Goal: Task Accomplishment & Management: Manage account settings

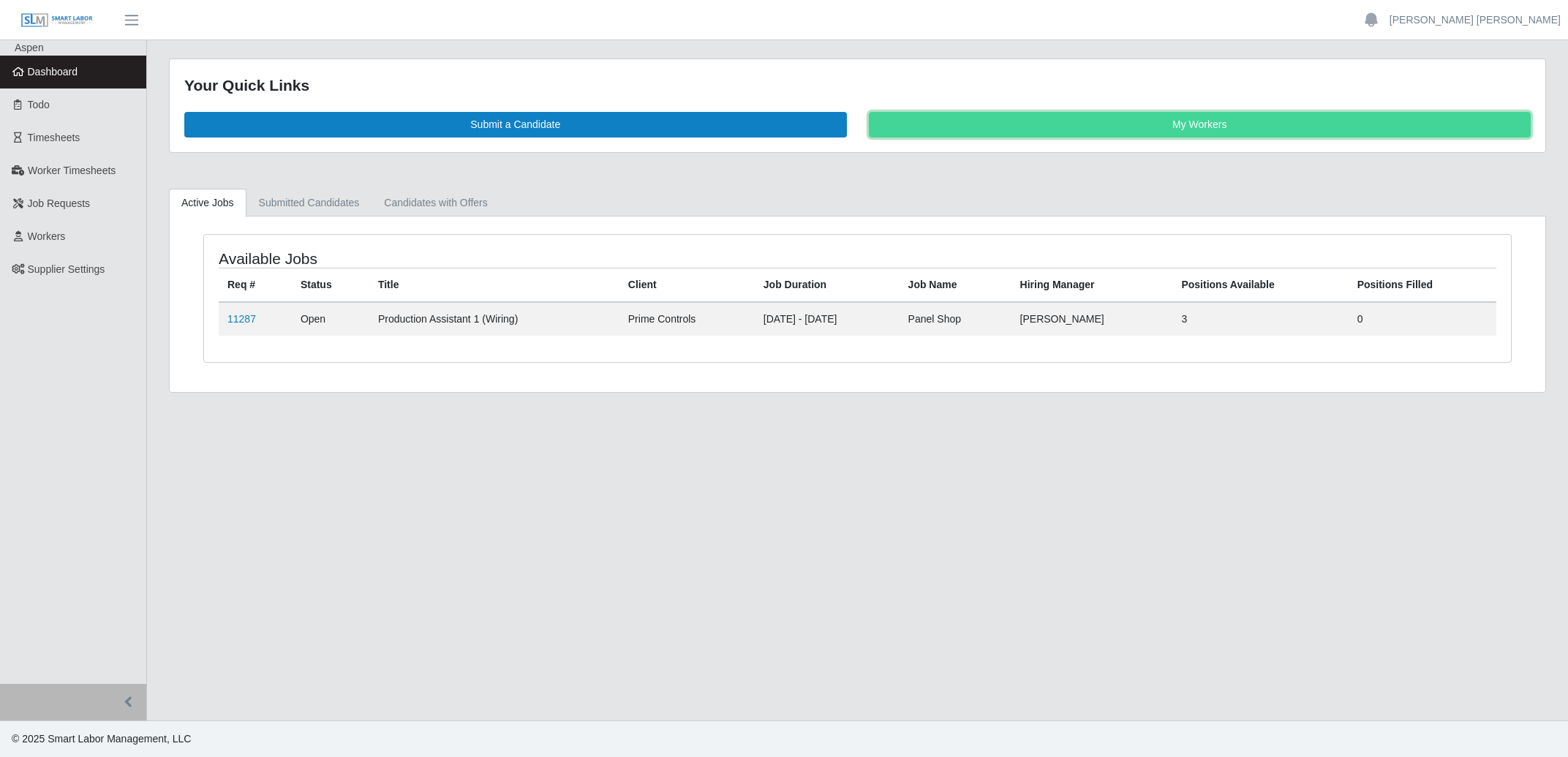
click at [1075, 117] on link "My Workers" at bounding box center [1200, 124] width 663 height 26
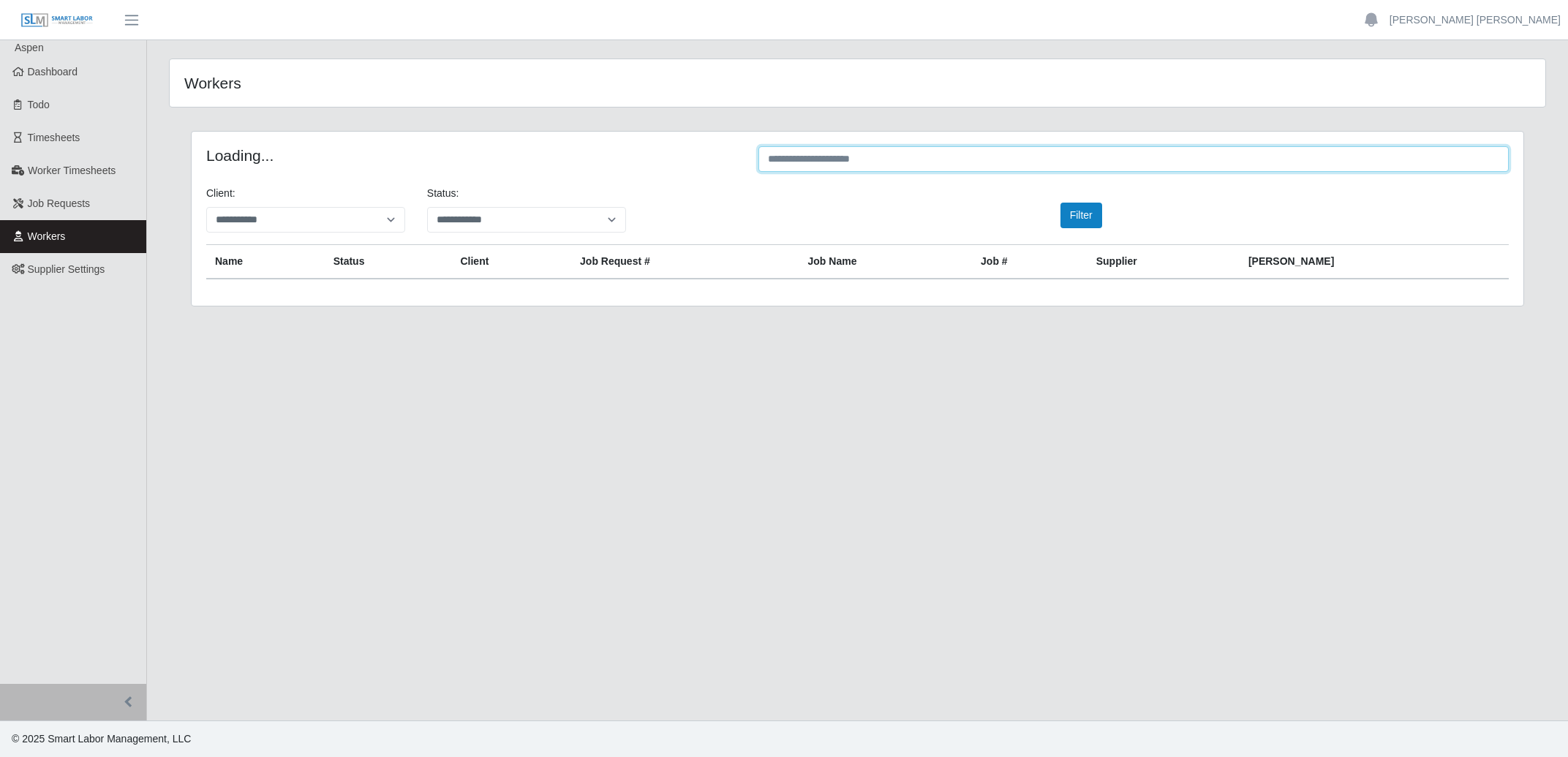
click at [1061, 163] on input "text" at bounding box center [1133, 159] width 750 height 26
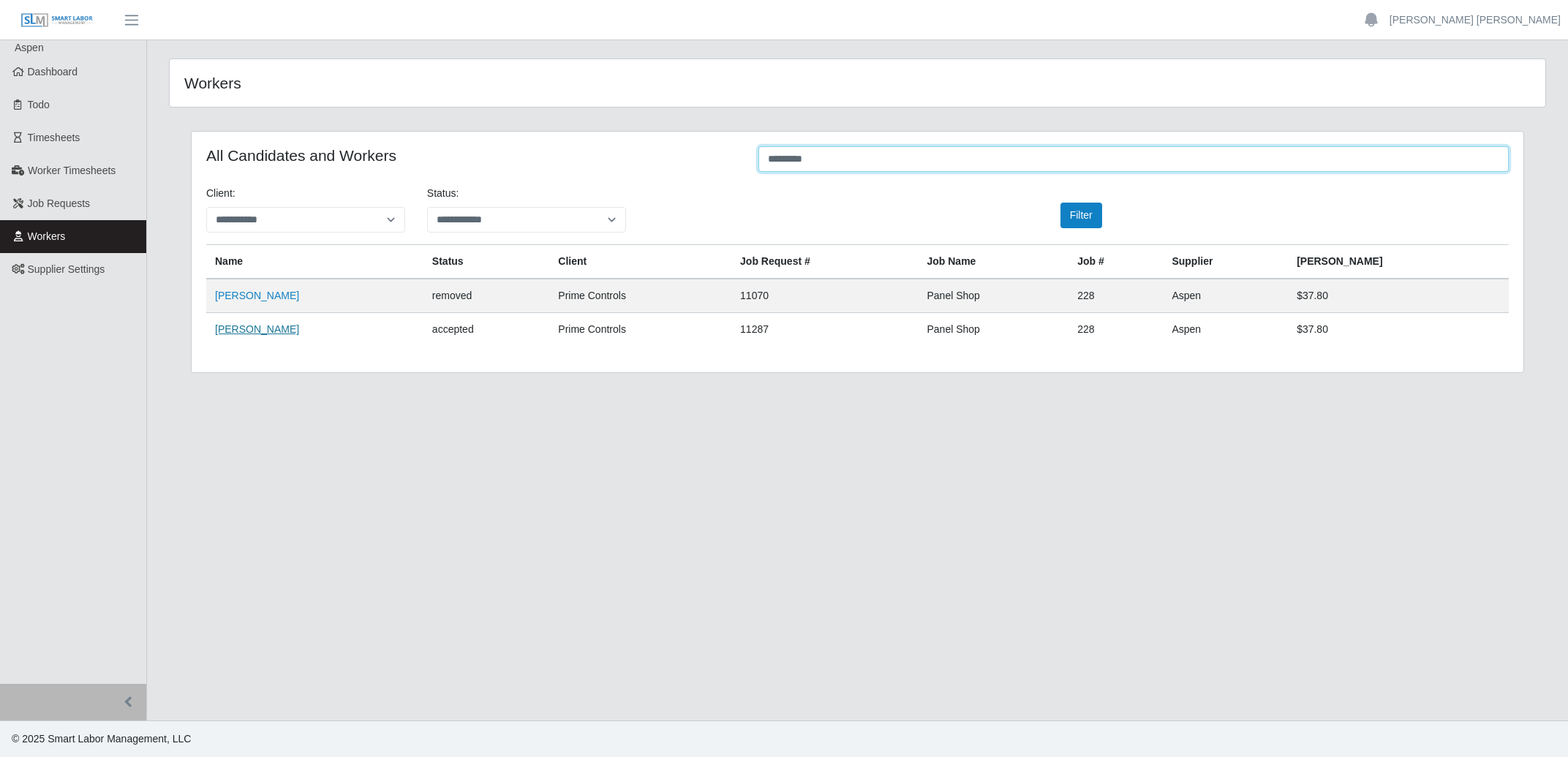
type input "*********"
click at [239, 328] on link "[PERSON_NAME]" at bounding box center [256, 329] width 84 height 12
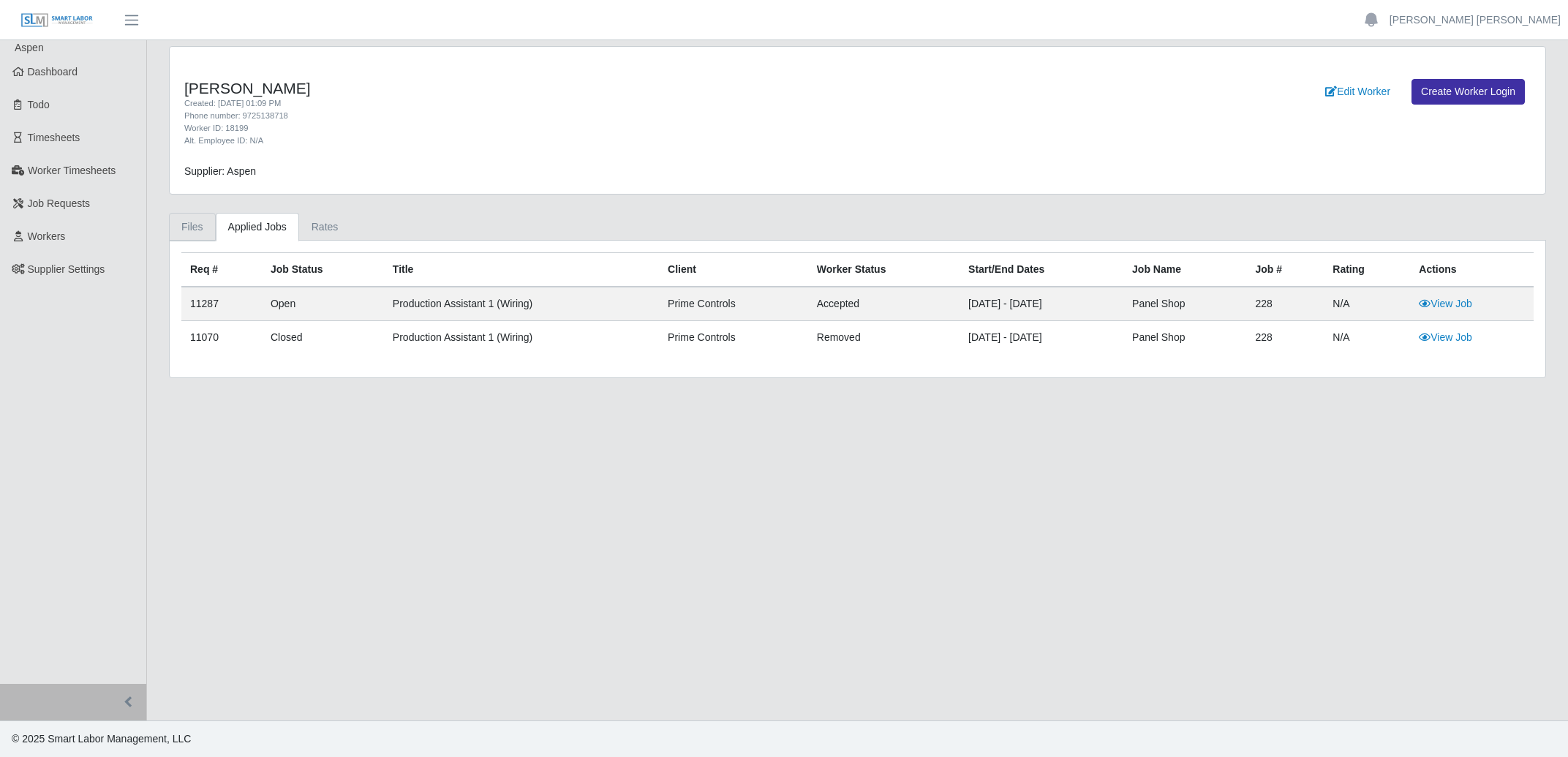
click at [196, 223] on link "Files" at bounding box center [192, 227] width 47 height 29
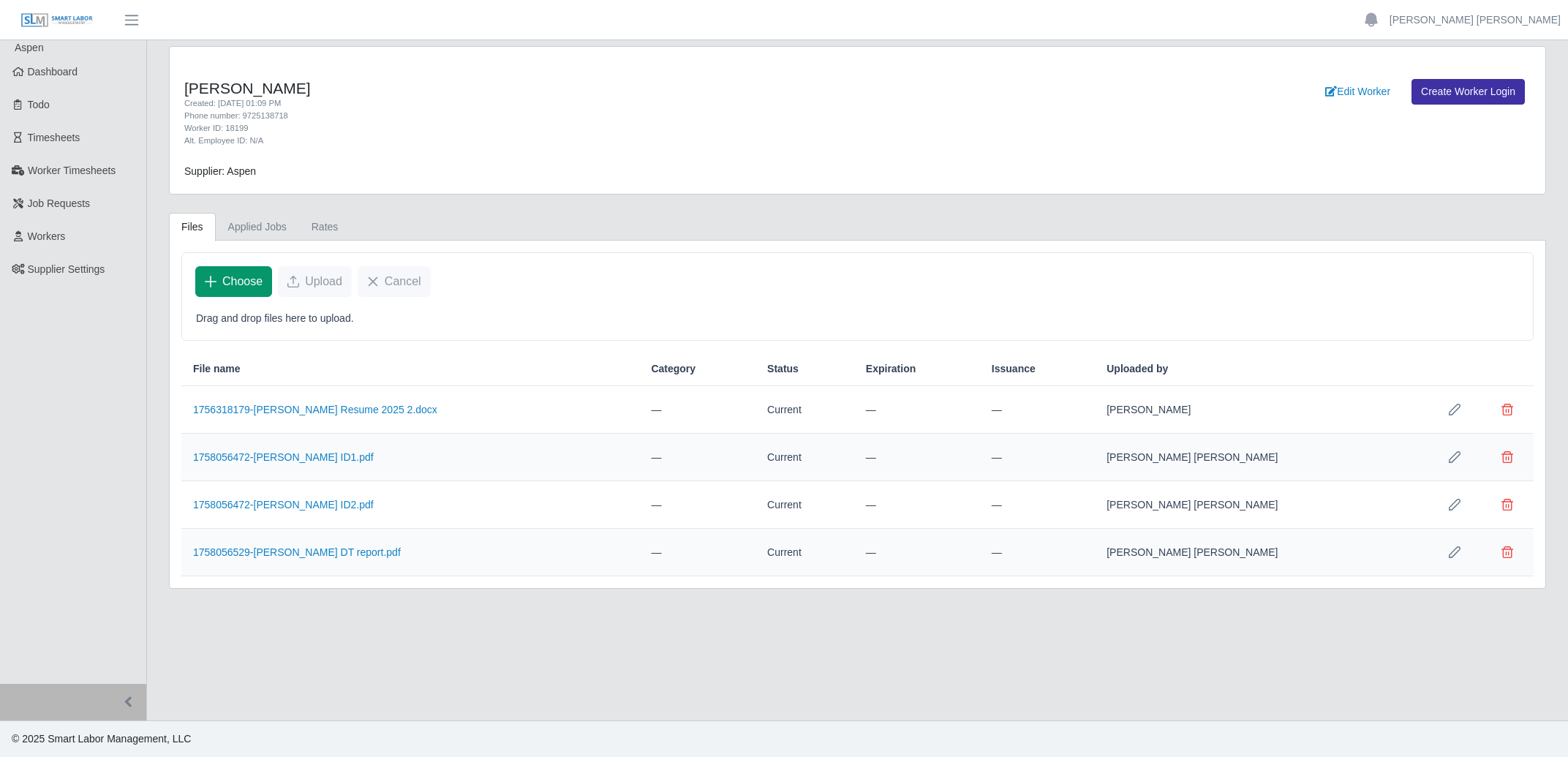
click at [246, 281] on span "Choose" at bounding box center [243, 281] width 40 height 17
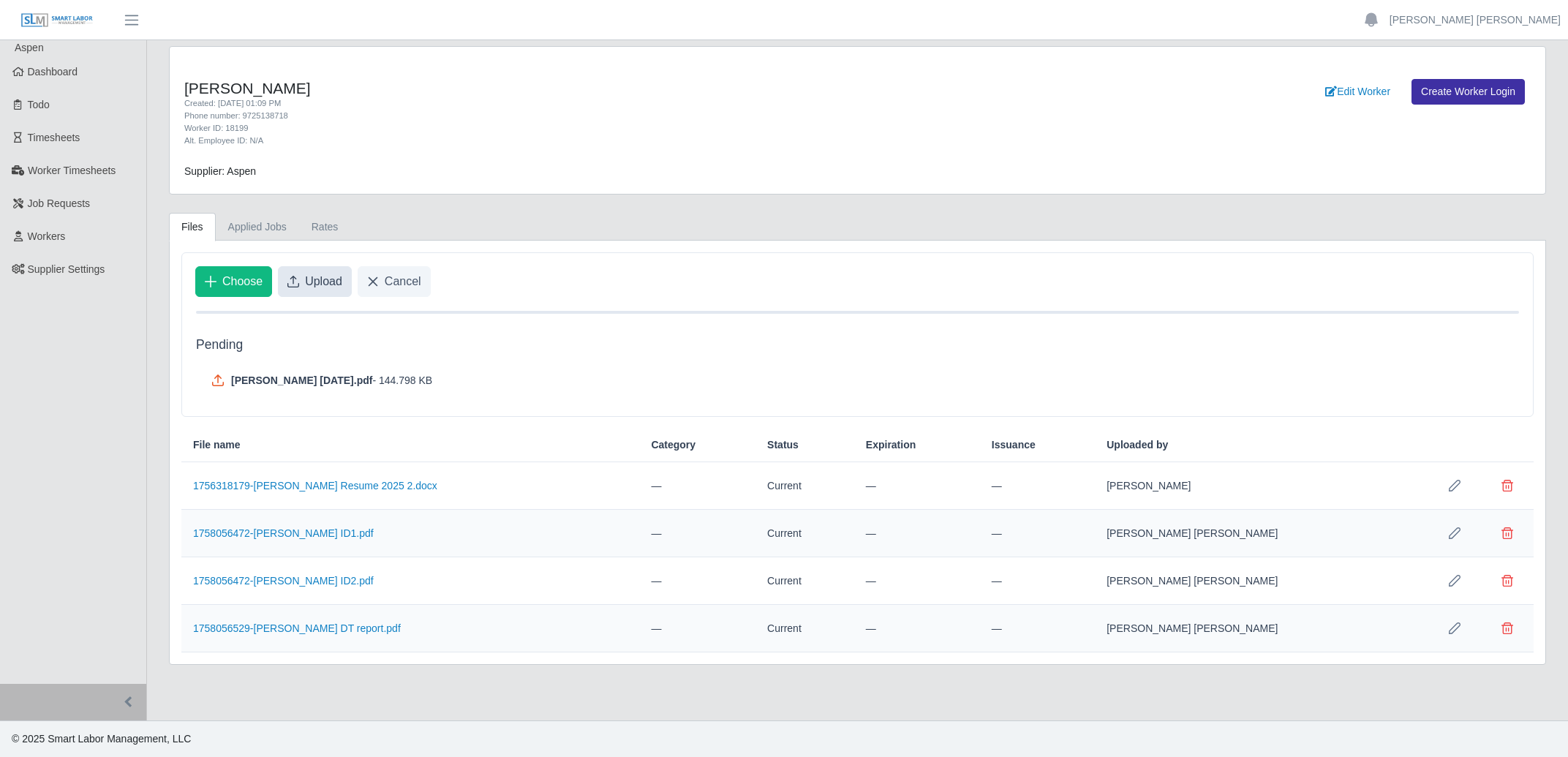
click at [333, 283] on span "Upload" at bounding box center [324, 281] width 38 height 17
